Goal: Task Accomplishment & Management: Manage account settings

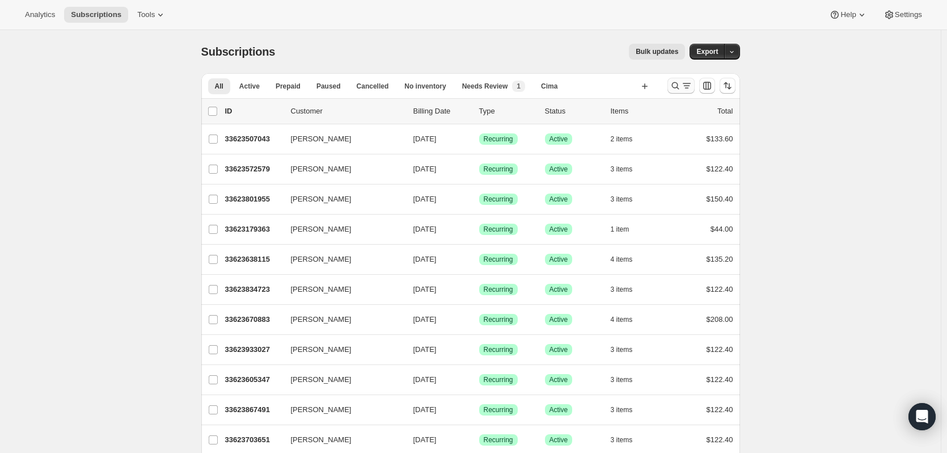
click at [680, 88] on icon "Search and filter results" at bounding box center [675, 85] width 11 height 11
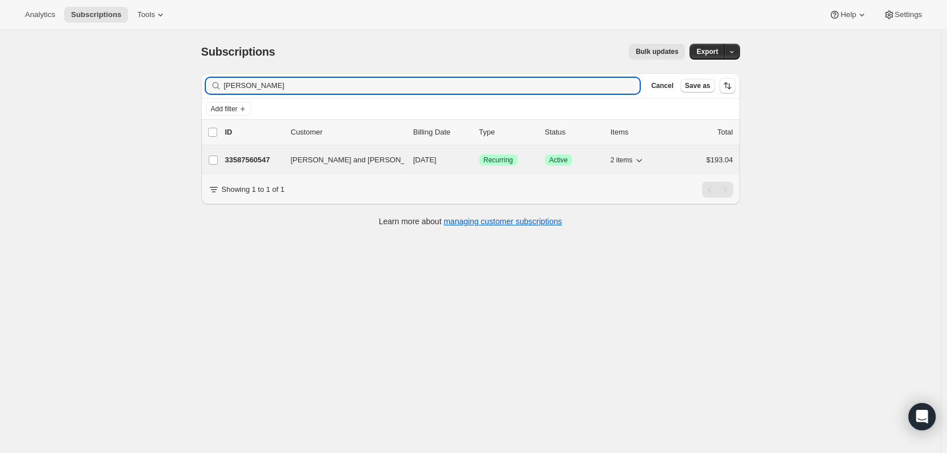
type input "[PERSON_NAME]"
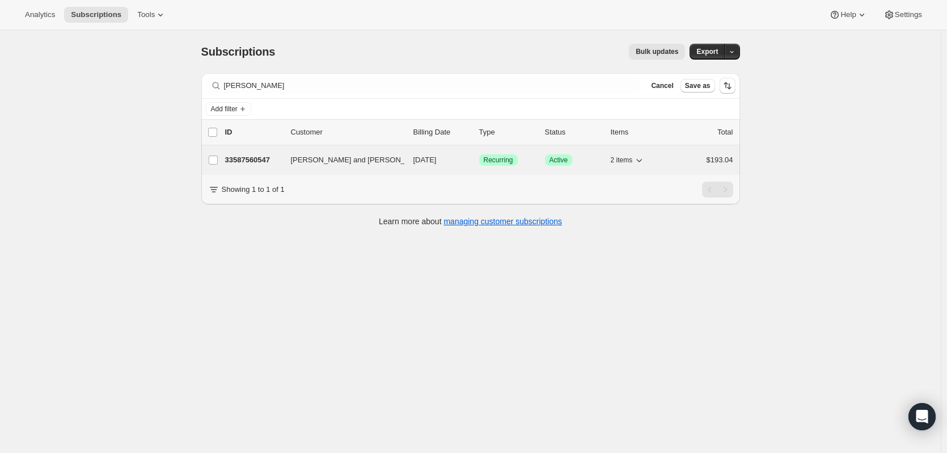
click at [254, 157] on p "33587560547" at bounding box center [253, 159] width 57 height 11
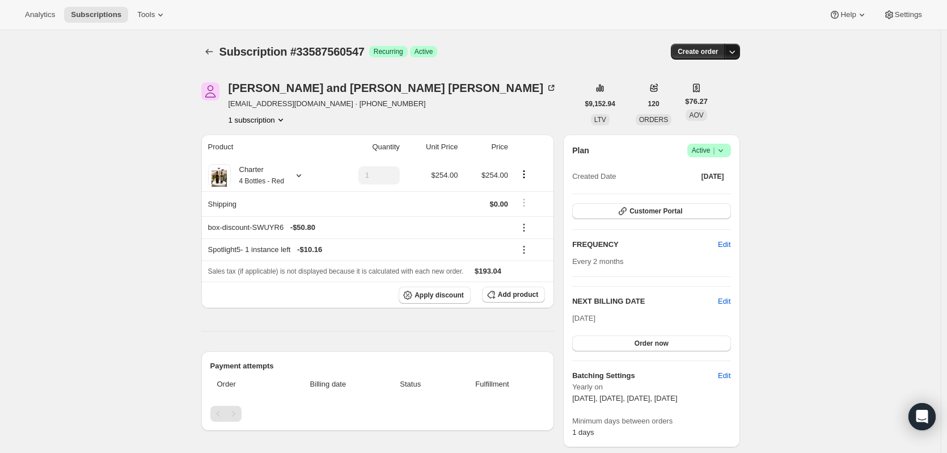
click at [737, 49] on icon "button" at bounding box center [732, 51] width 11 height 11
click at [715, 72] on span "Bill subscription order now" at bounding box center [681, 75] width 86 height 9
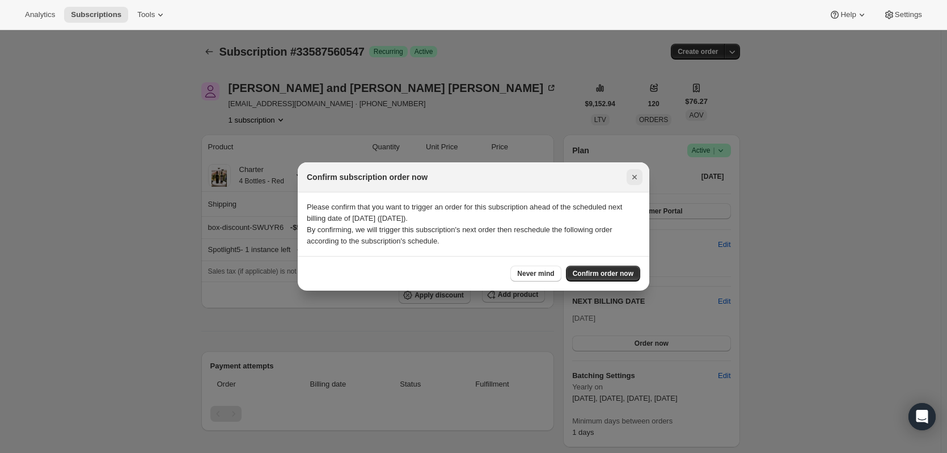
click at [639, 172] on icon "Close" at bounding box center [634, 176] width 11 height 11
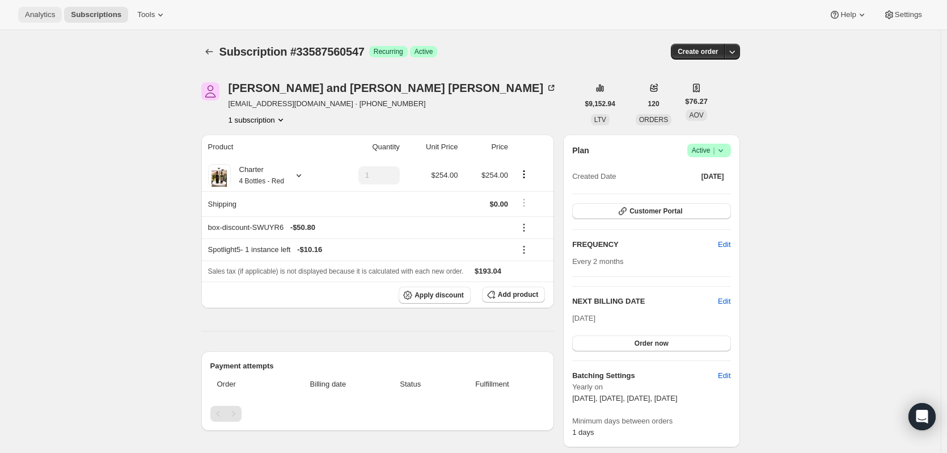
click at [41, 11] on span "Analytics" at bounding box center [40, 14] width 30 height 9
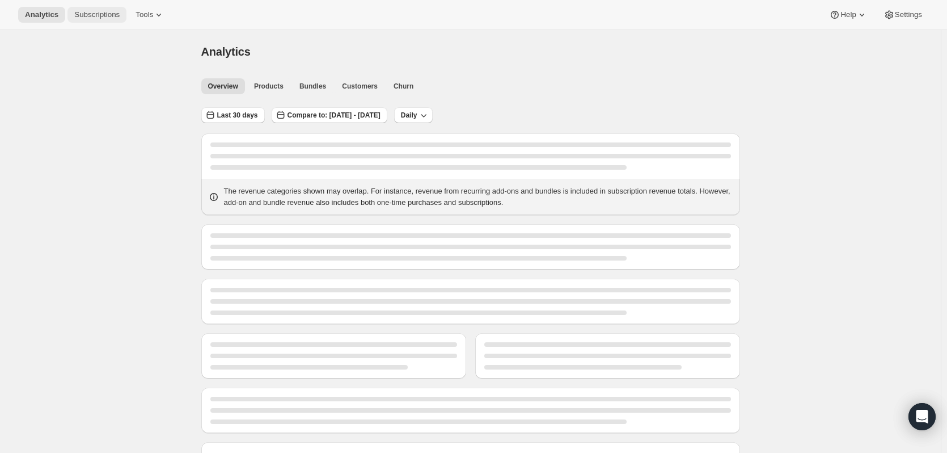
click at [92, 13] on span "Subscriptions" at bounding box center [96, 14] width 45 height 9
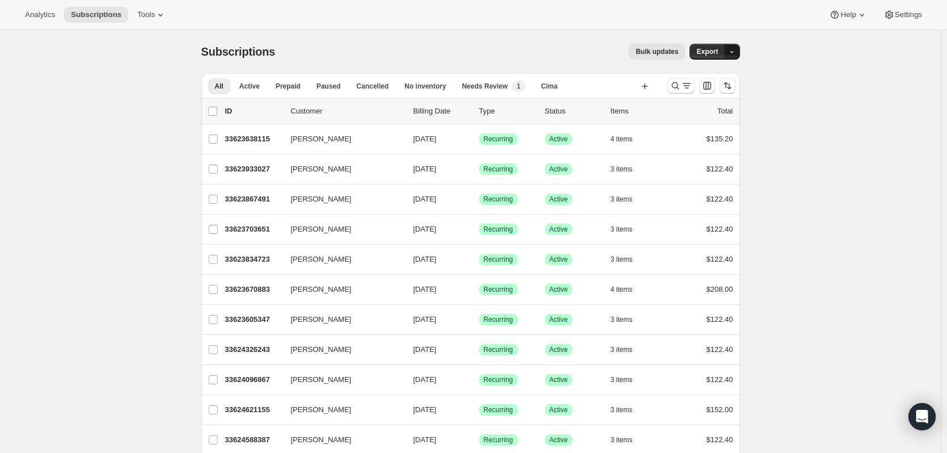
click at [736, 52] on icon "button" at bounding box center [731, 51] width 7 height 7
click at [703, 71] on span "Subscription data" at bounding box center [674, 75] width 57 height 9
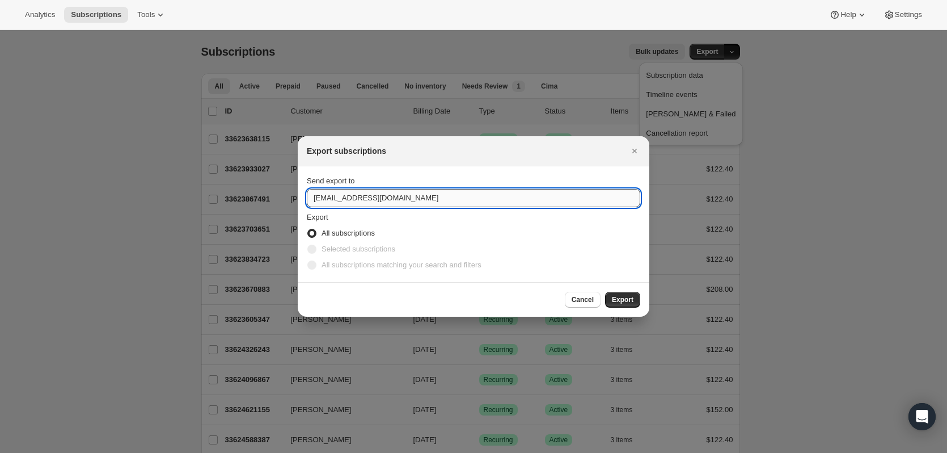
click at [337, 199] on input "[EMAIL_ADDRESS][DOMAIN_NAME]" at bounding box center [474, 198] width 334 height 18
drag, startPoint x: 334, startPoint y: 200, endPoint x: 302, endPoint y: 196, distance: 31.4
click at [302, 196] on section "Send export to [EMAIL_ADDRESS][DOMAIN_NAME] Export All subscriptions Selected s…" at bounding box center [474, 224] width 352 height 116
type input "[EMAIL_ADDRESS][DOMAIN_NAME]"
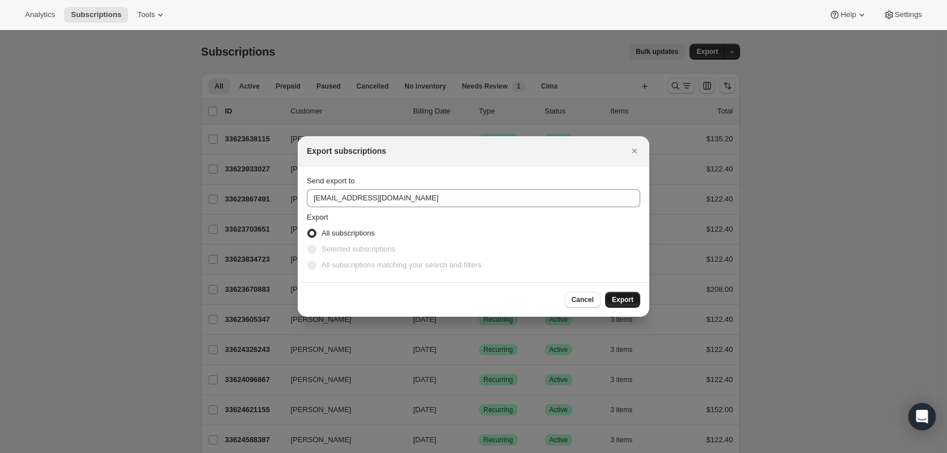
click at [621, 300] on span "Export" at bounding box center [623, 299] width 22 height 9
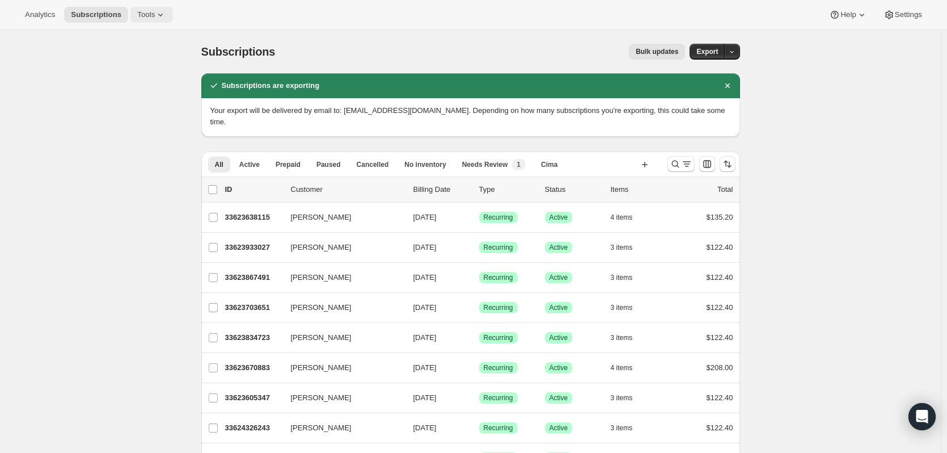
click at [148, 16] on span "Tools" at bounding box center [146, 14] width 18 height 9
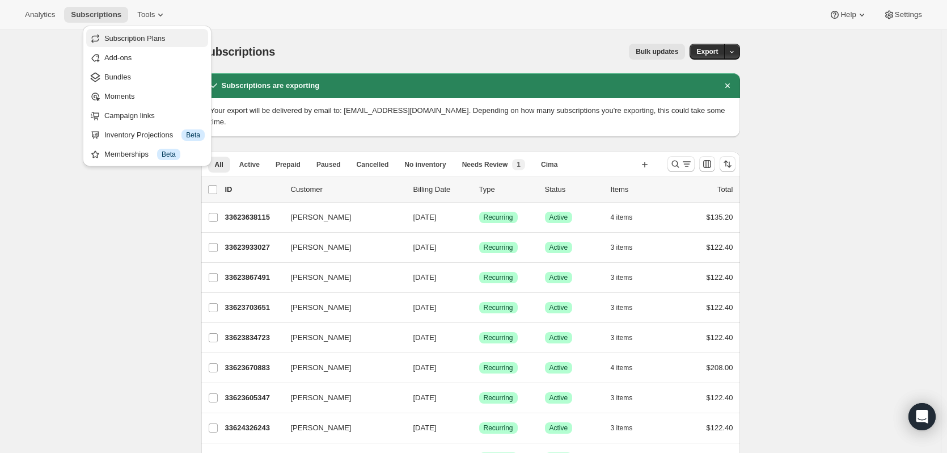
click at [139, 40] on span "Subscription Plans" at bounding box center [134, 38] width 61 height 9
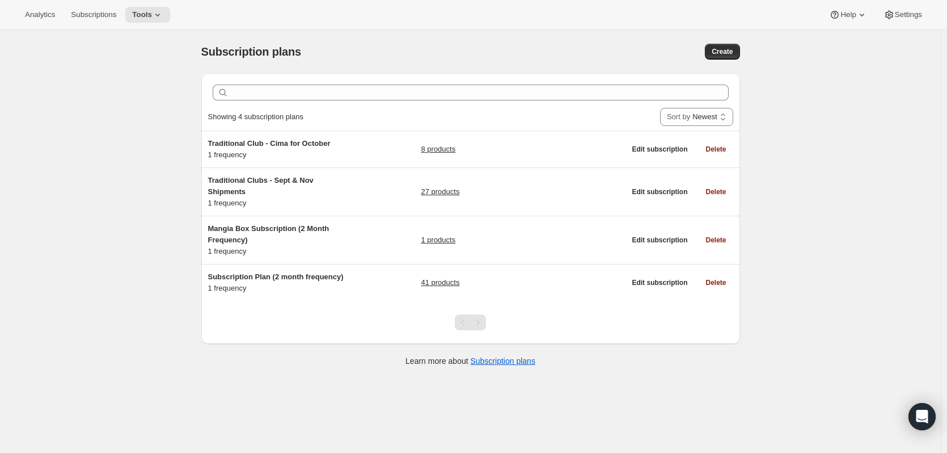
click at [482, 323] on div "Pagination" at bounding box center [478, 322] width 16 height 16
click at [463, 323] on div "Pagination" at bounding box center [463, 322] width 16 height 16
click at [145, 15] on span "Tools" at bounding box center [142, 14] width 20 height 9
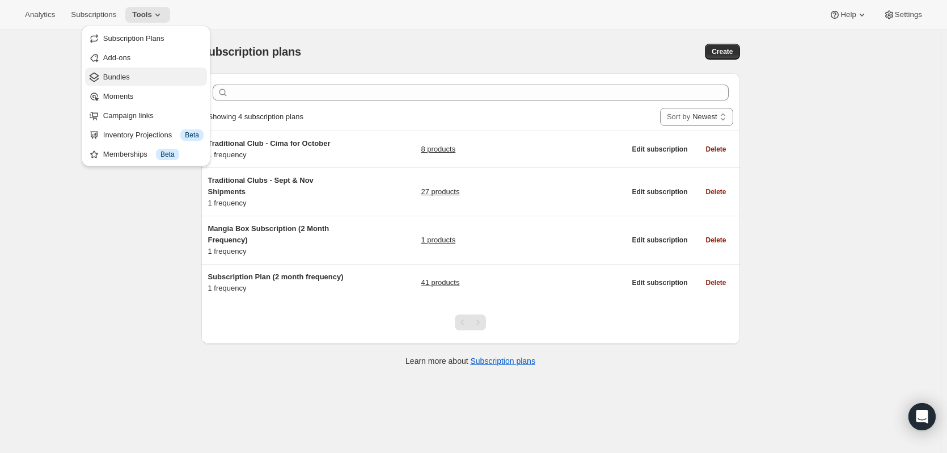
click at [115, 74] on span "Bundles" at bounding box center [116, 77] width 27 height 9
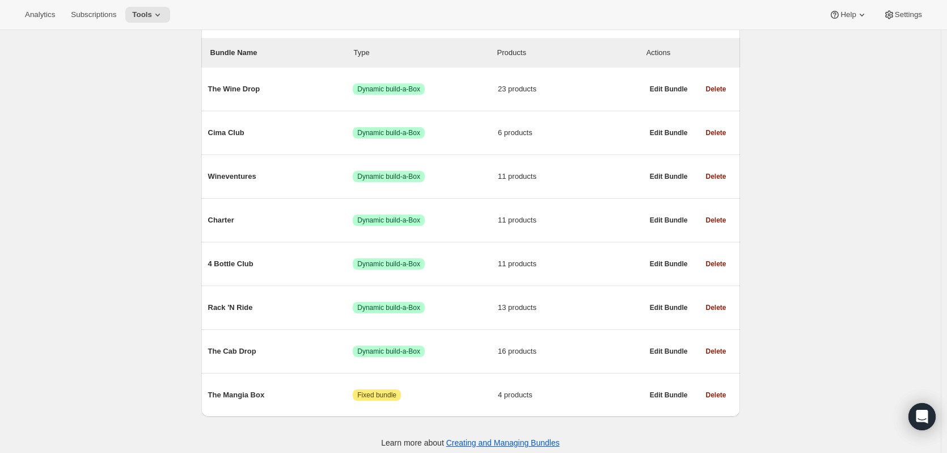
scroll to position [134, 0]
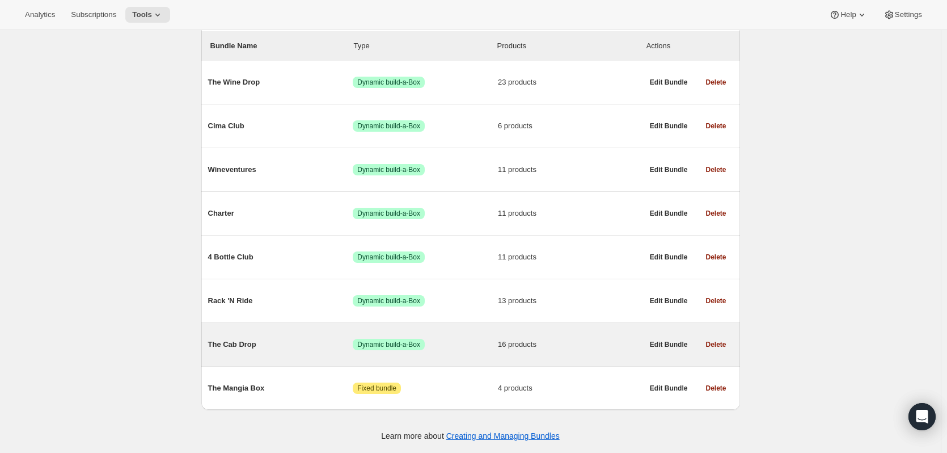
click at [368, 343] on span "Dynamic build-a-Box" at bounding box center [388, 344] width 63 height 9
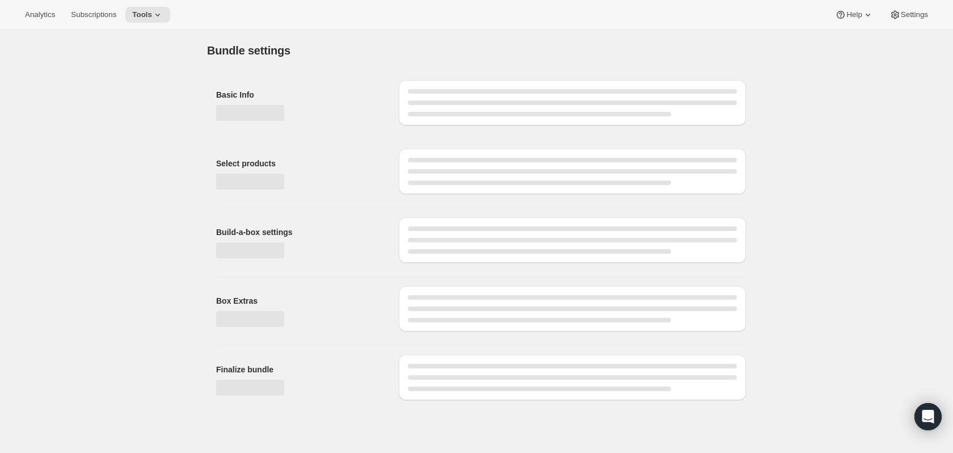
type input "The Cab Drop"
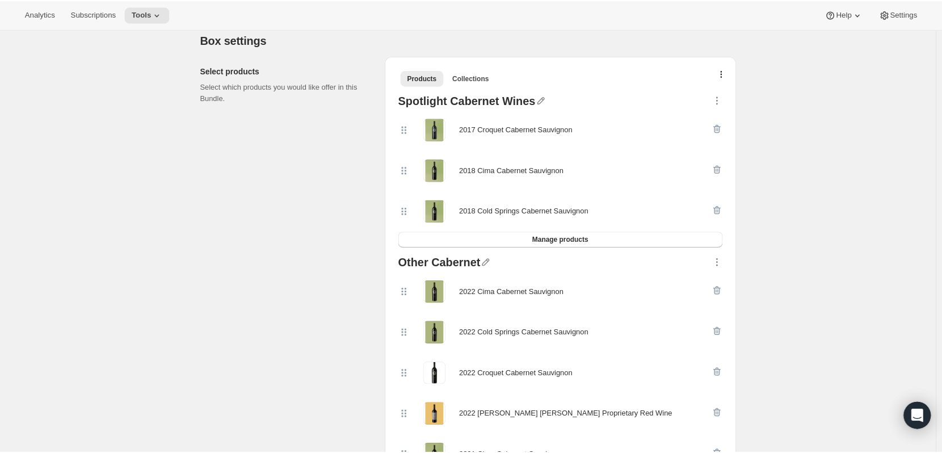
scroll to position [227, 0]
